Goal: Task Accomplishment & Management: Use online tool/utility

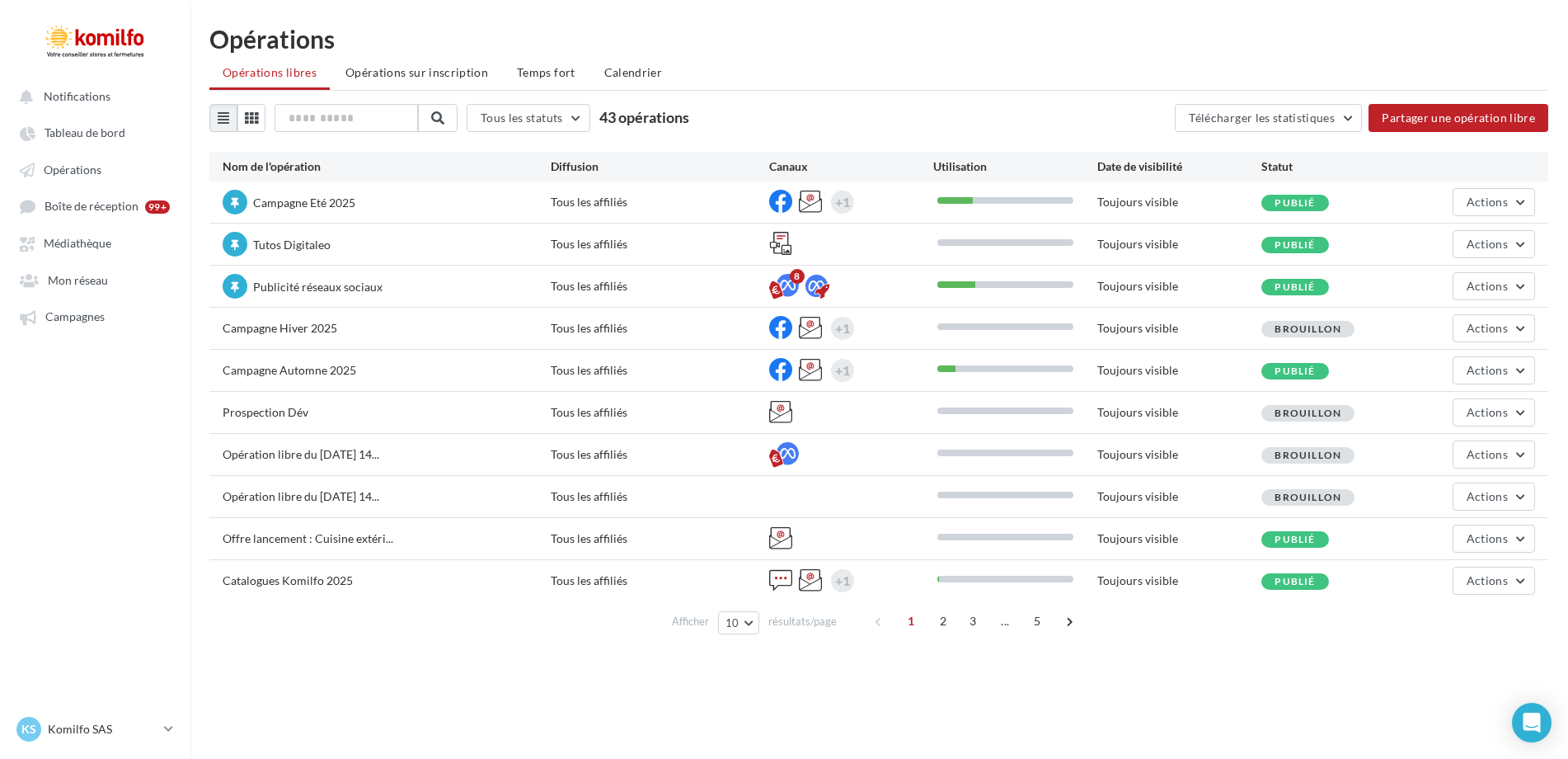
scroll to position [27, 0]
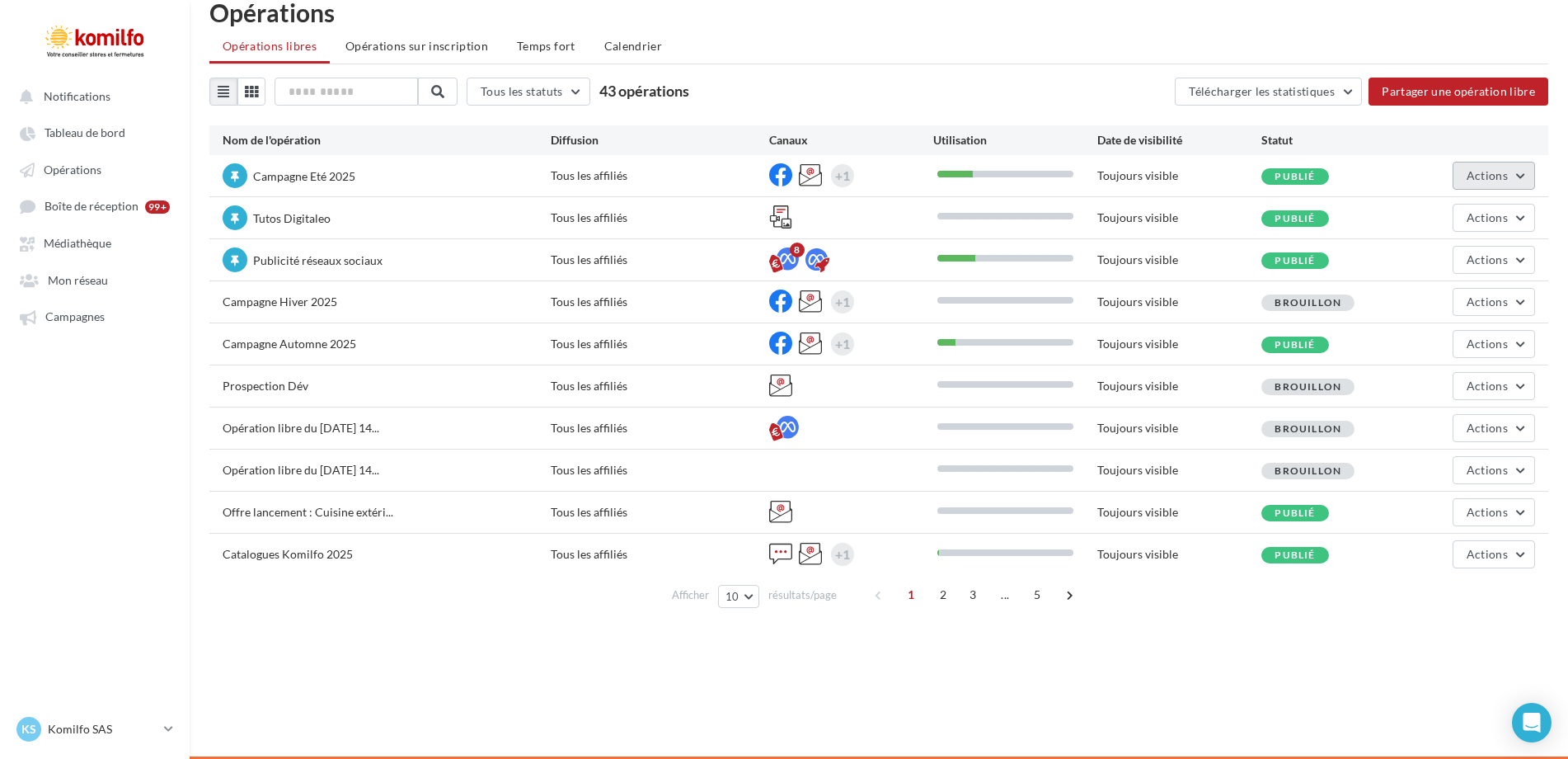
click at [1488, 178] on span "Actions" at bounding box center [1486, 175] width 41 height 14
click at [1401, 392] on button "Dépublier" at bounding box center [1447, 385] width 175 height 43
click at [1500, 176] on span "Actions" at bounding box center [1486, 175] width 41 height 14
click at [1275, 664] on div "Notifications Tableau de bord Opérations" at bounding box center [784, 380] width 1568 height 759
click at [1501, 170] on span "Actions" at bounding box center [1486, 175] width 41 height 14
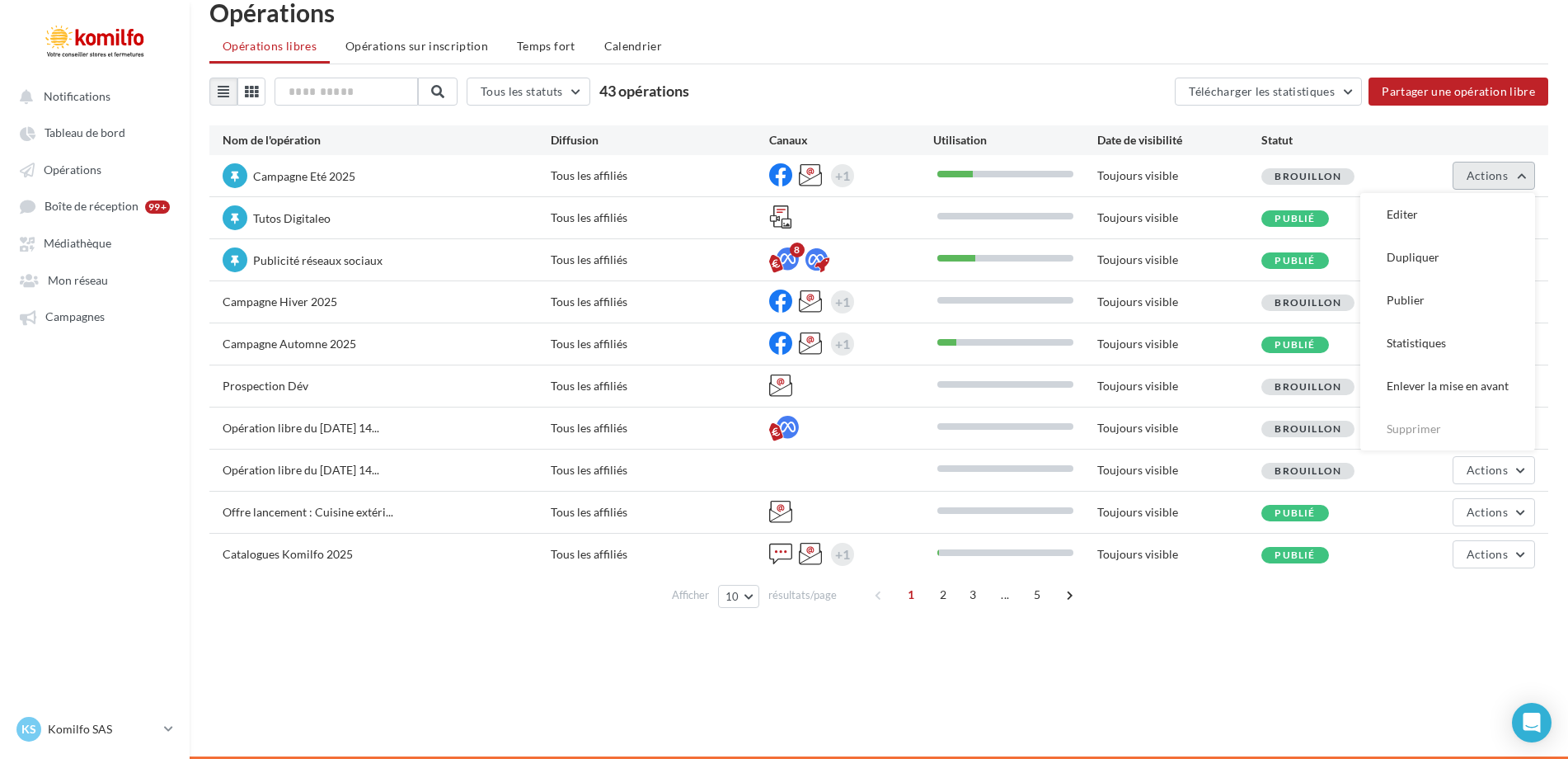
click at [1501, 170] on span "Actions" at bounding box center [1486, 175] width 41 height 14
click at [1496, 176] on span "Actions" at bounding box center [1486, 175] width 41 height 14
click at [1482, 380] on button "Enlever la mise en avant" at bounding box center [1447, 385] width 175 height 43
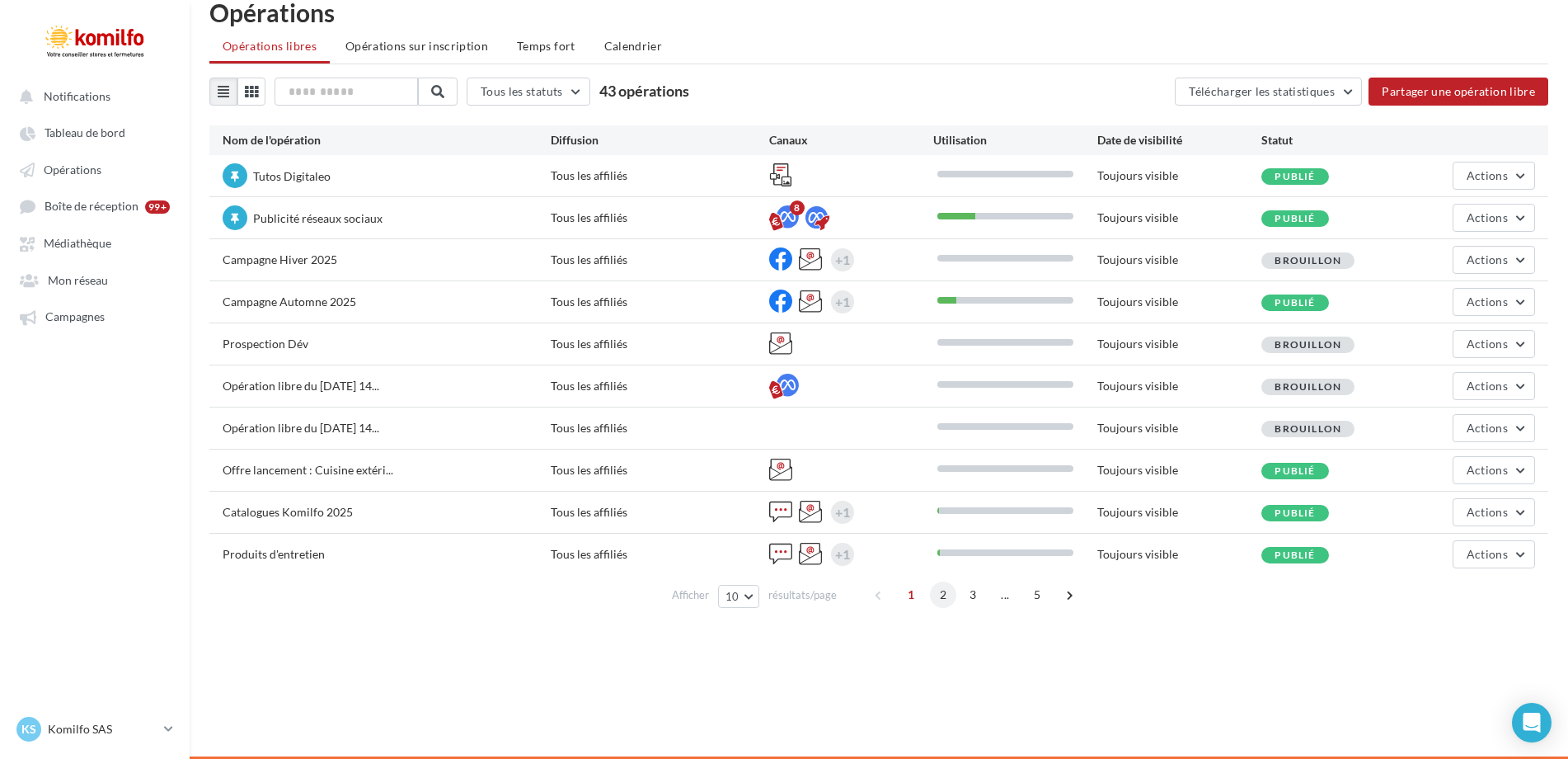
click at [939, 593] on span "2" at bounding box center [943, 594] width 27 height 27
